Goal: Task Accomplishment & Management: Manage account settings

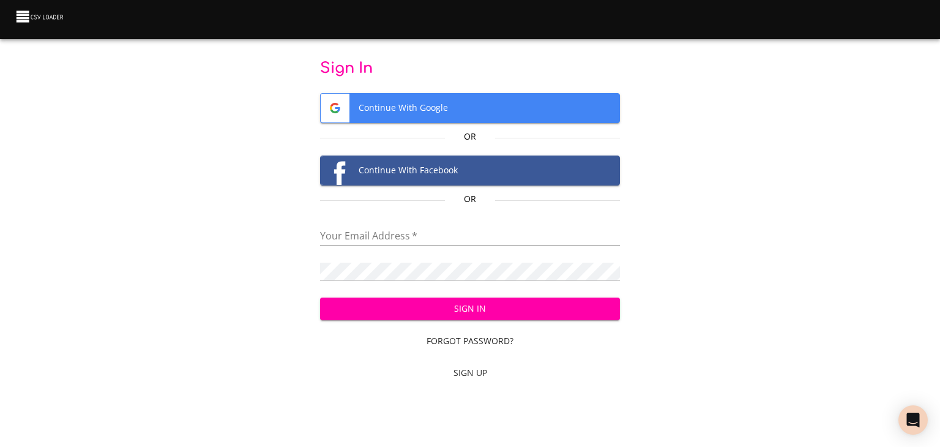
click at [485, 226] on div "Your Email Address   *" at bounding box center [470, 232] width 300 height 28
click at [472, 234] on input "email" at bounding box center [470, 237] width 300 height 18
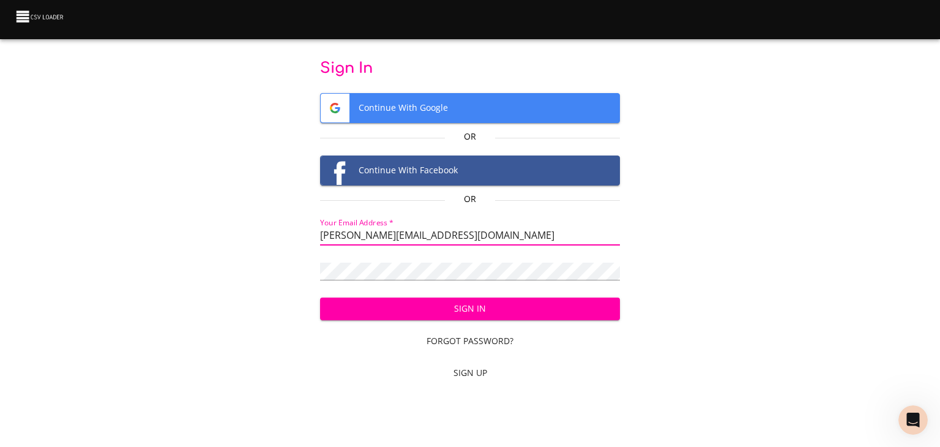
type input "[PERSON_NAME][EMAIL_ADDRESS][DOMAIN_NAME]"
click at [480, 337] on span "Forgot Password?" at bounding box center [470, 341] width 291 height 15
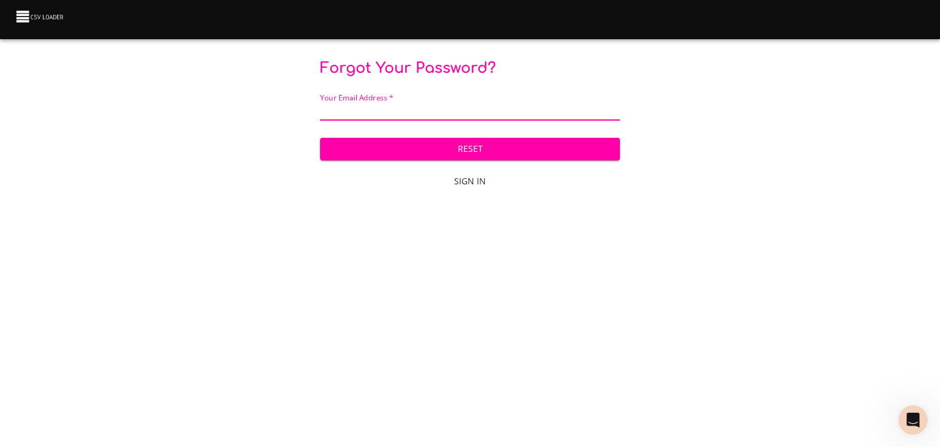
click at [408, 113] on input "email" at bounding box center [470, 112] width 300 height 18
type input "[PERSON_NAME][EMAIL_ADDRESS][DOMAIN_NAME]"
click at [491, 145] on span "Reset" at bounding box center [470, 148] width 281 height 15
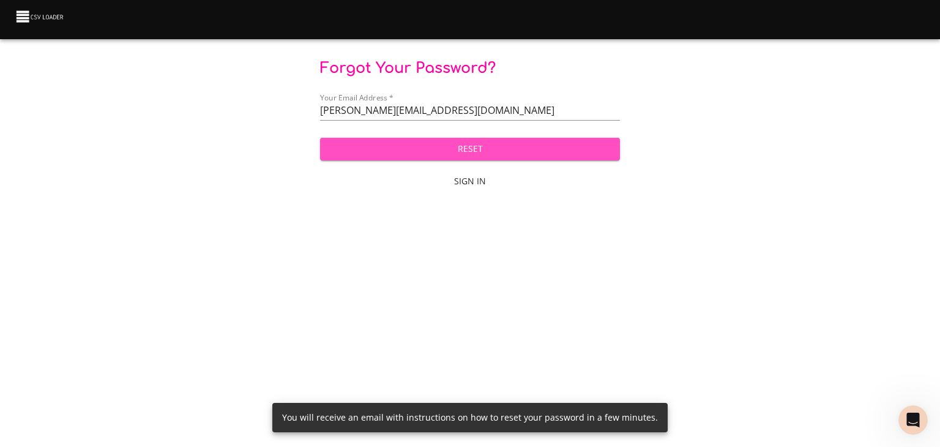
click at [444, 152] on span "Reset" at bounding box center [470, 148] width 281 height 15
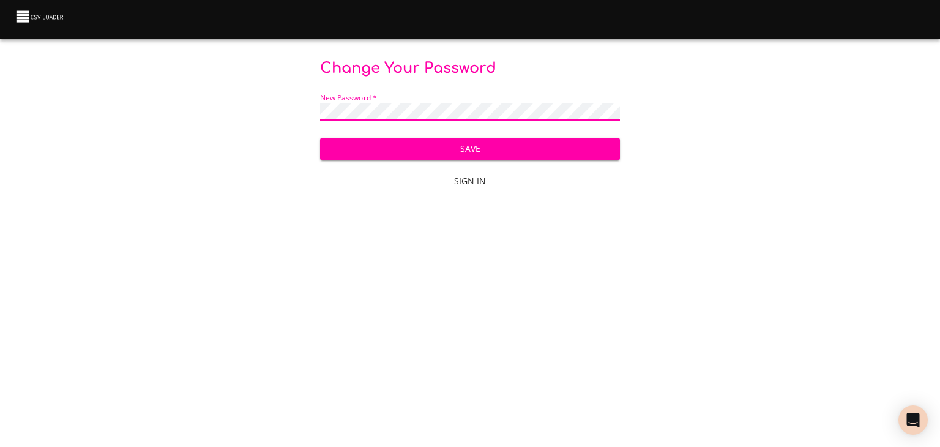
click at [320, 138] on button "Save" at bounding box center [470, 149] width 300 height 23
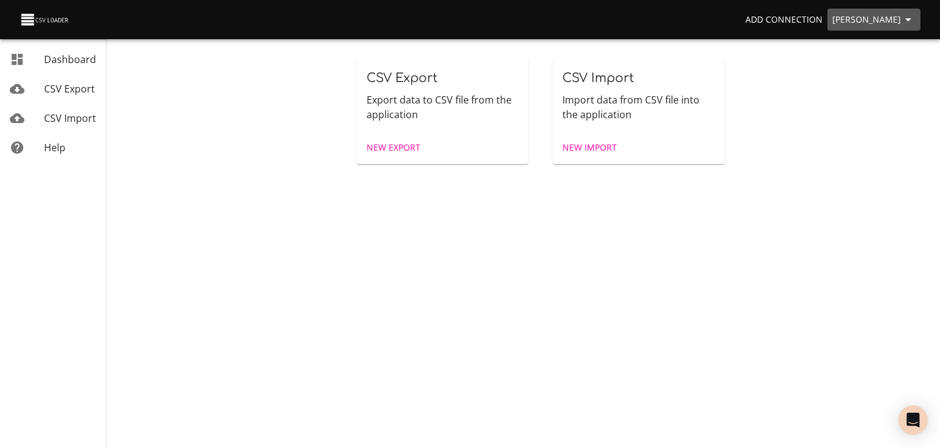
click at [904, 18] on icon "button" at bounding box center [908, 19] width 15 height 15
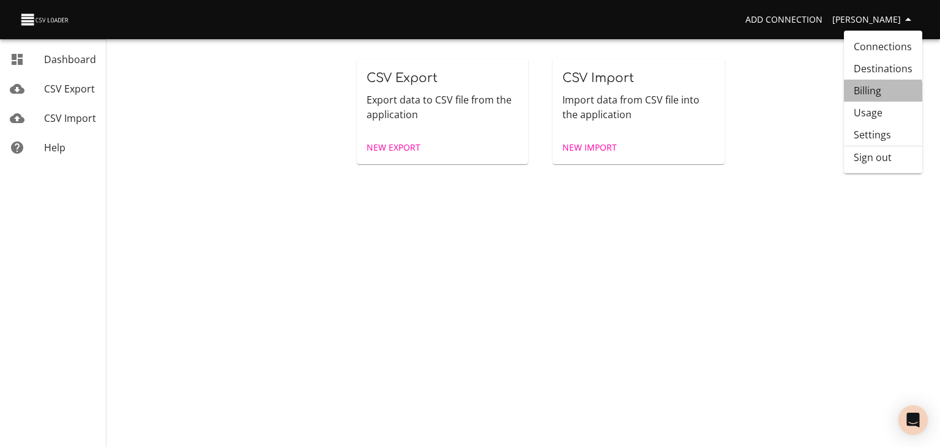
click at [873, 94] on link "Billing" at bounding box center [883, 91] width 78 height 22
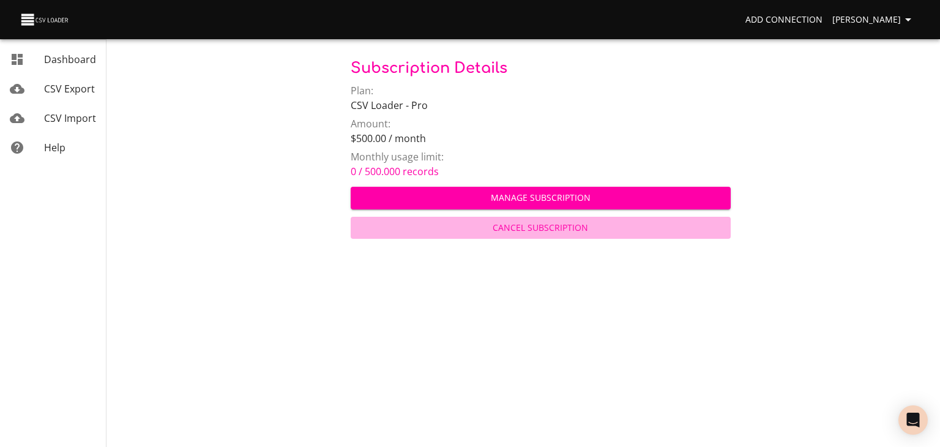
click at [540, 228] on span "Cancel Subscription" at bounding box center [541, 227] width 370 height 15
